Goal: Information Seeking & Learning: Learn about a topic

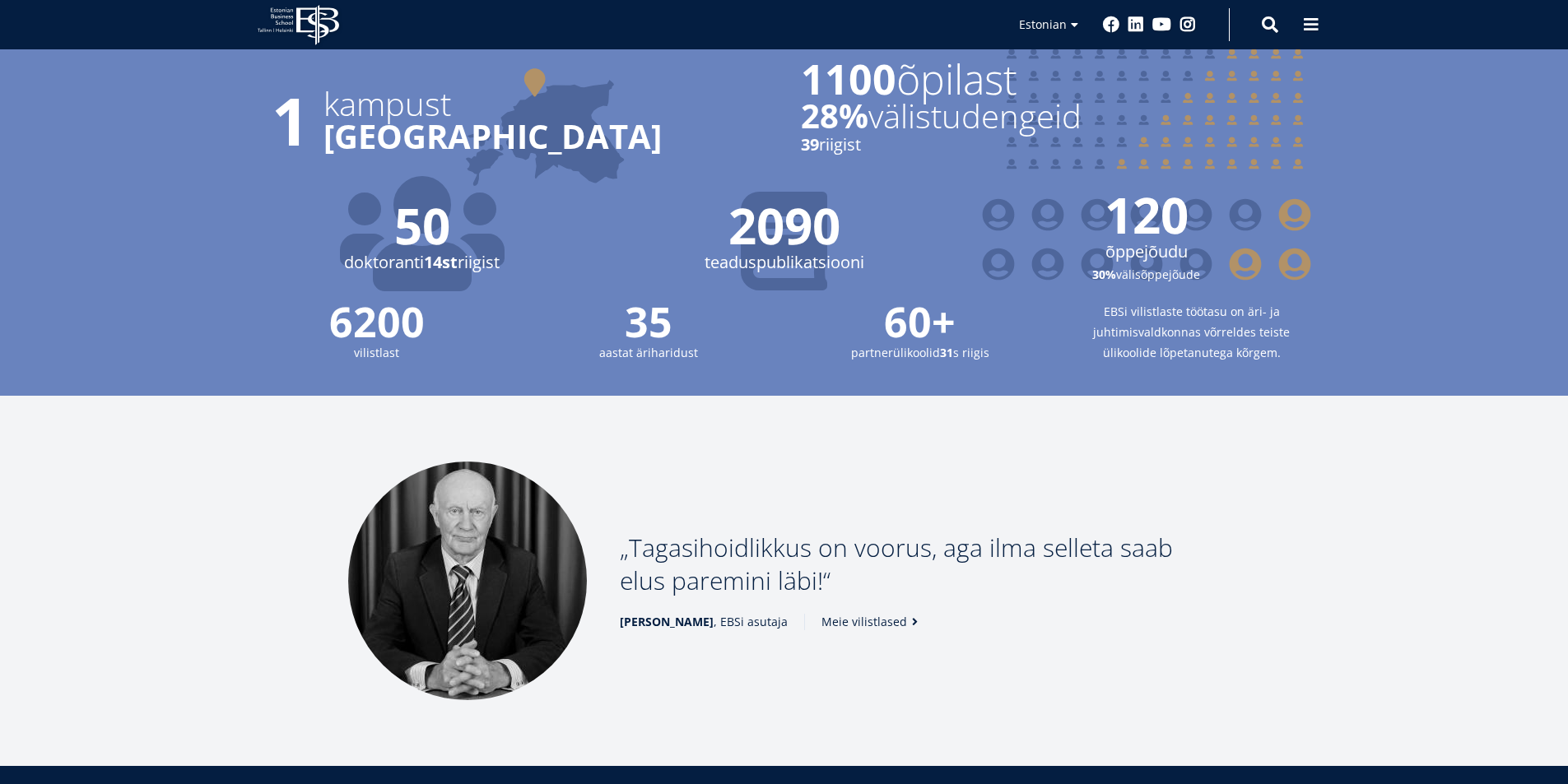
scroll to position [2056, 0]
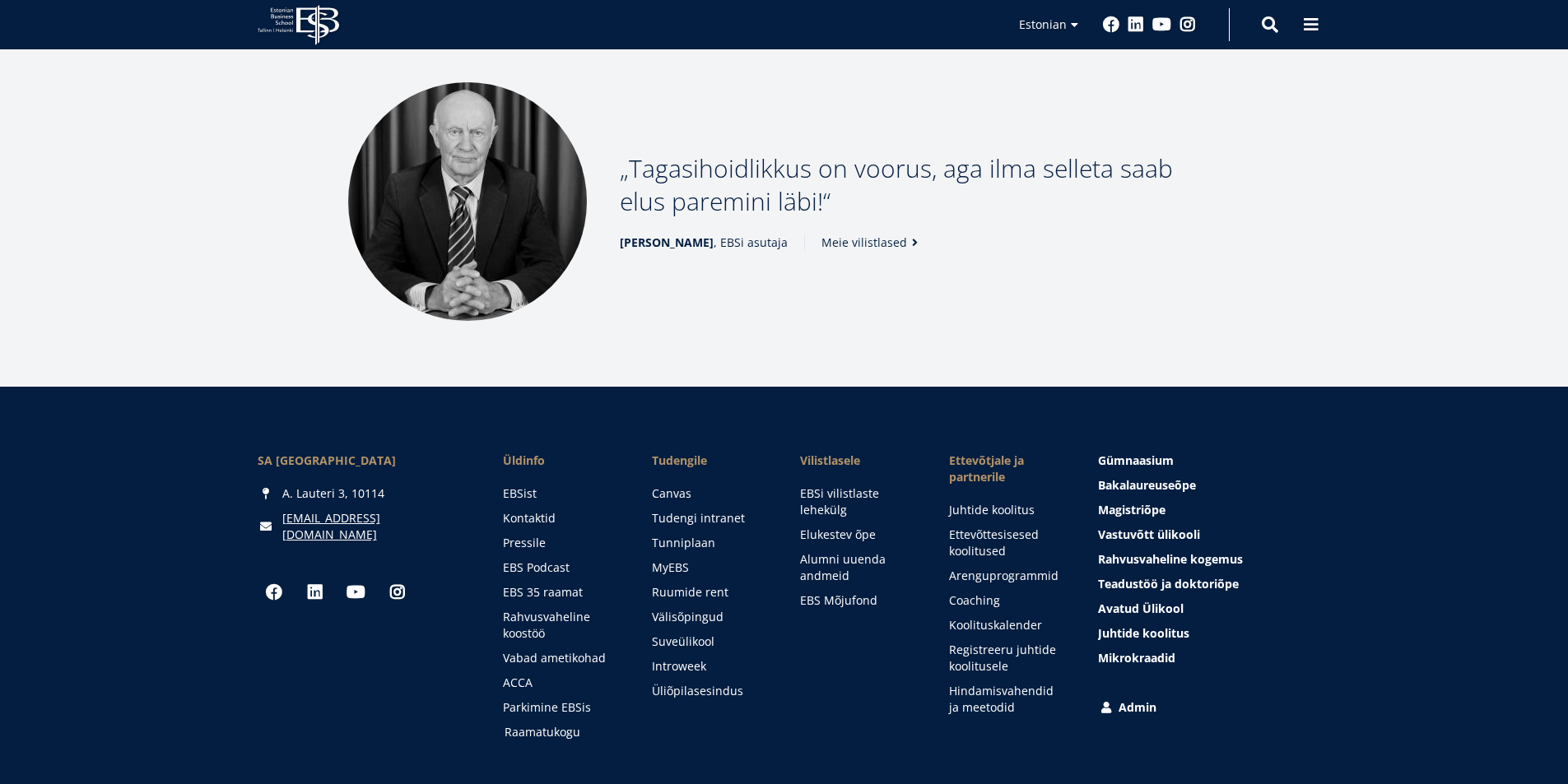
click at [549, 724] on link "Raamatukogu" at bounding box center [563, 733] width 116 height 17
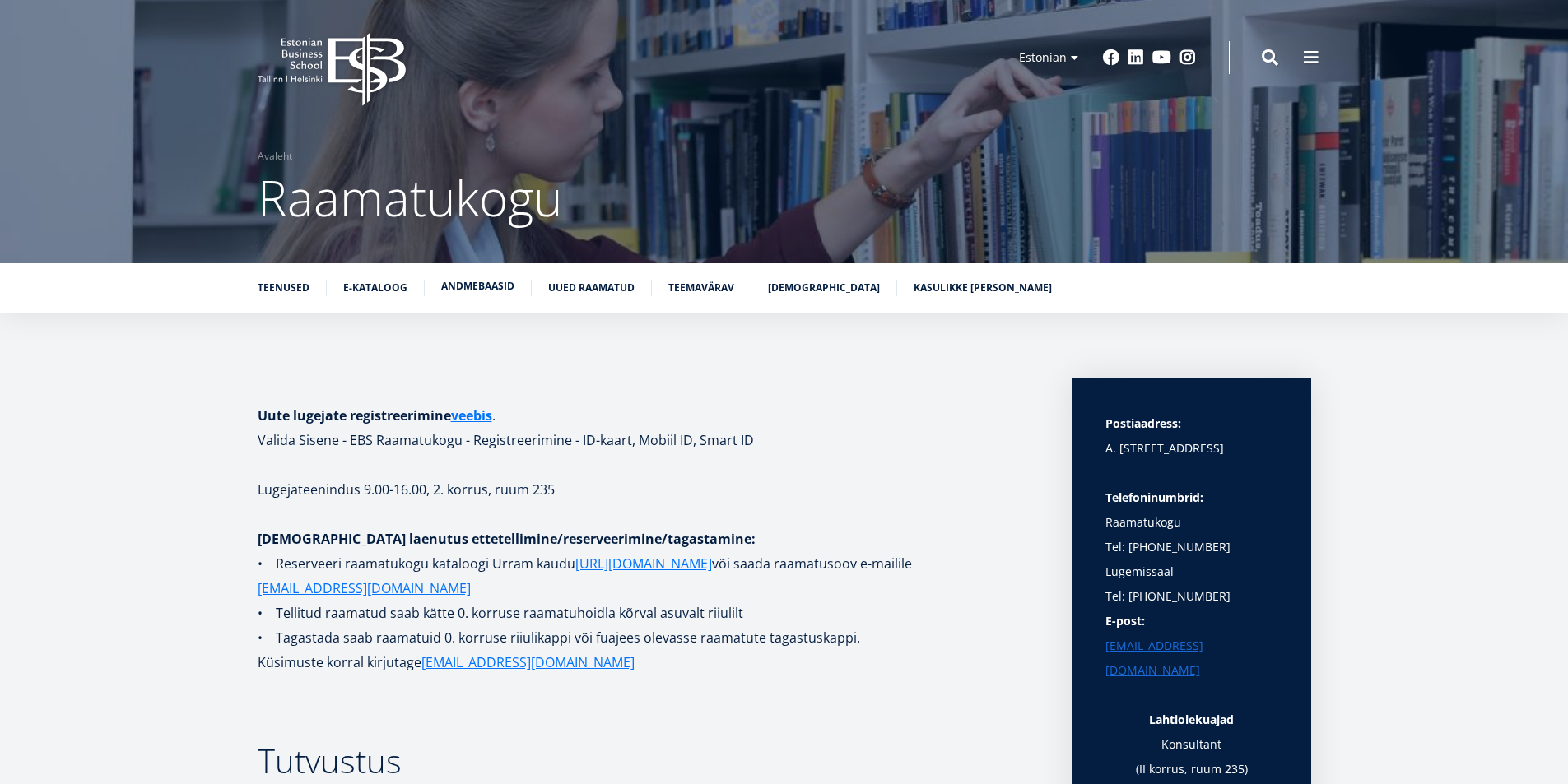
click at [483, 283] on link "Andmebaasid" at bounding box center [477, 286] width 73 height 17
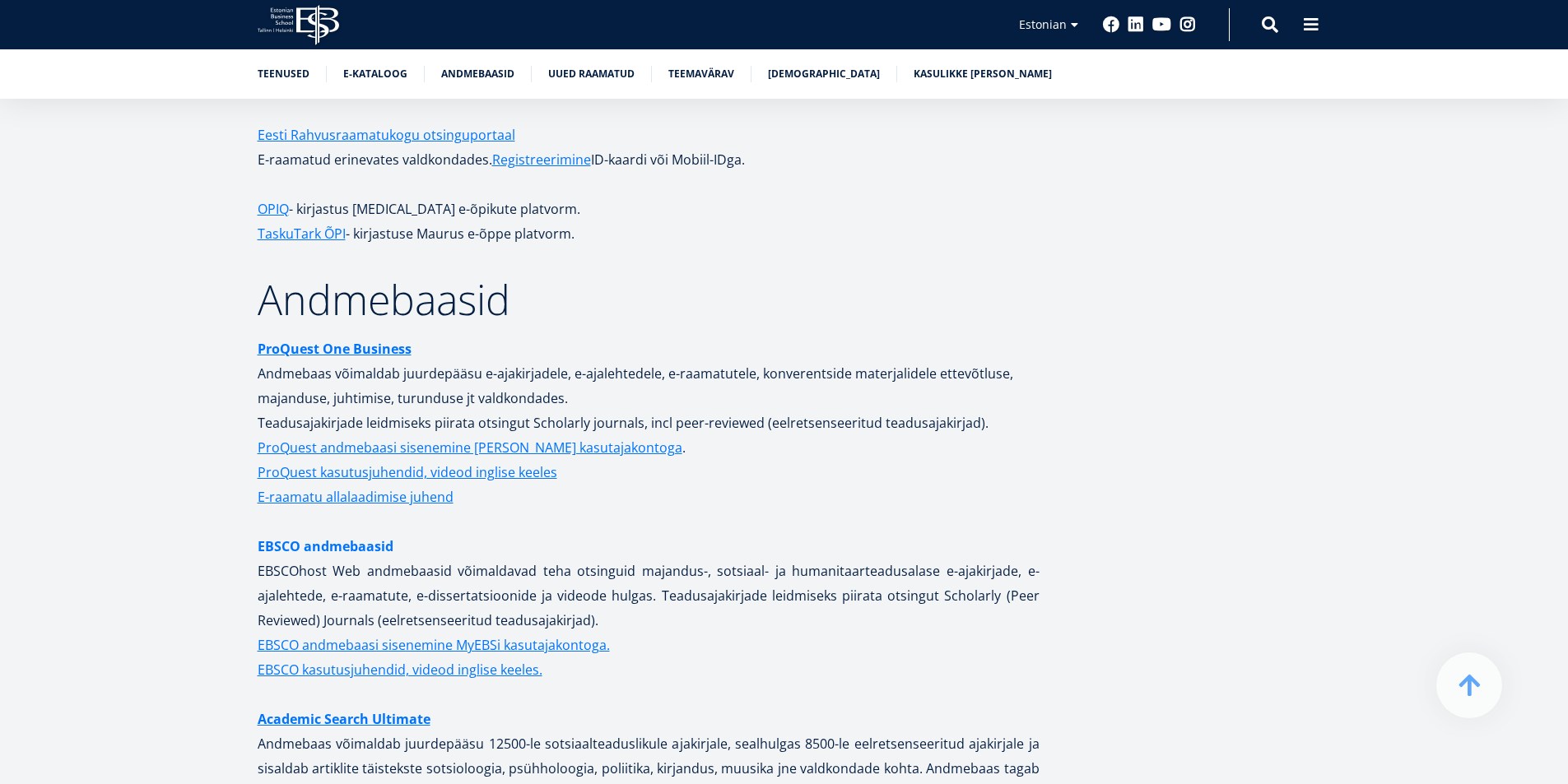
click at [333, 534] on link "EBSCO andmebaasid" at bounding box center [325, 546] width 136 height 24
click at [359, 340] on strong "ProQuest One Business" at bounding box center [334, 348] width 154 height 18
